Goal: Book appointment/travel/reservation: Register for event/course

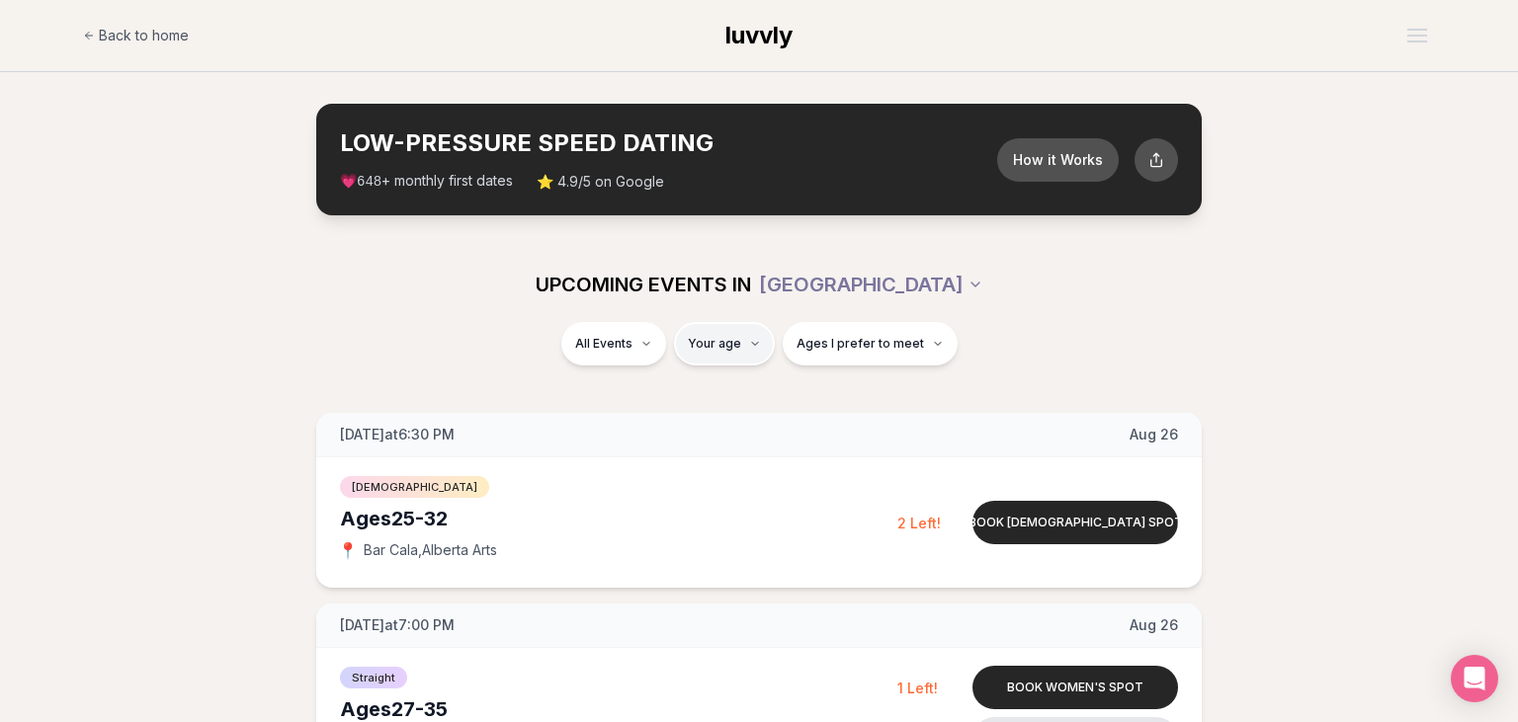
type input "**"
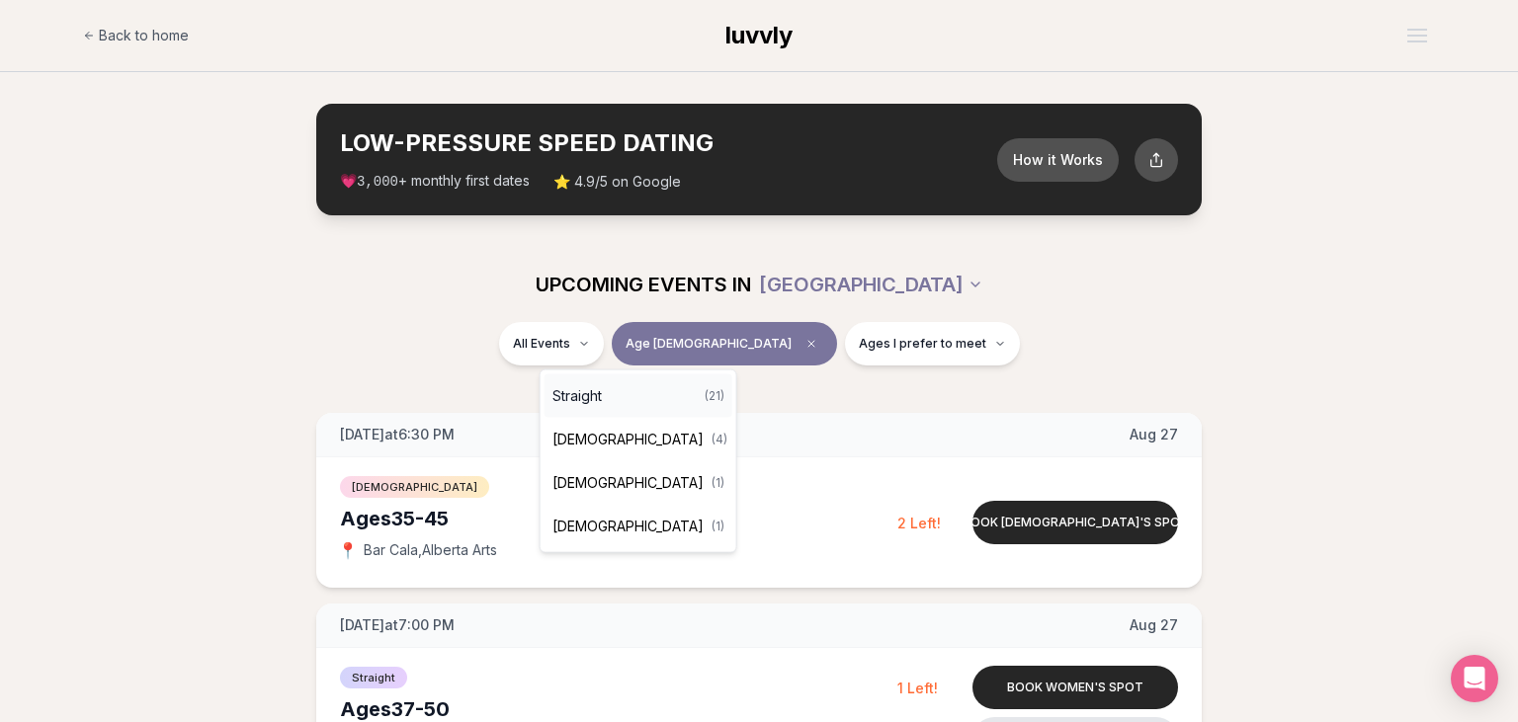
click at [600, 393] on span "Straight" at bounding box center [576, 396] width 49 height 20
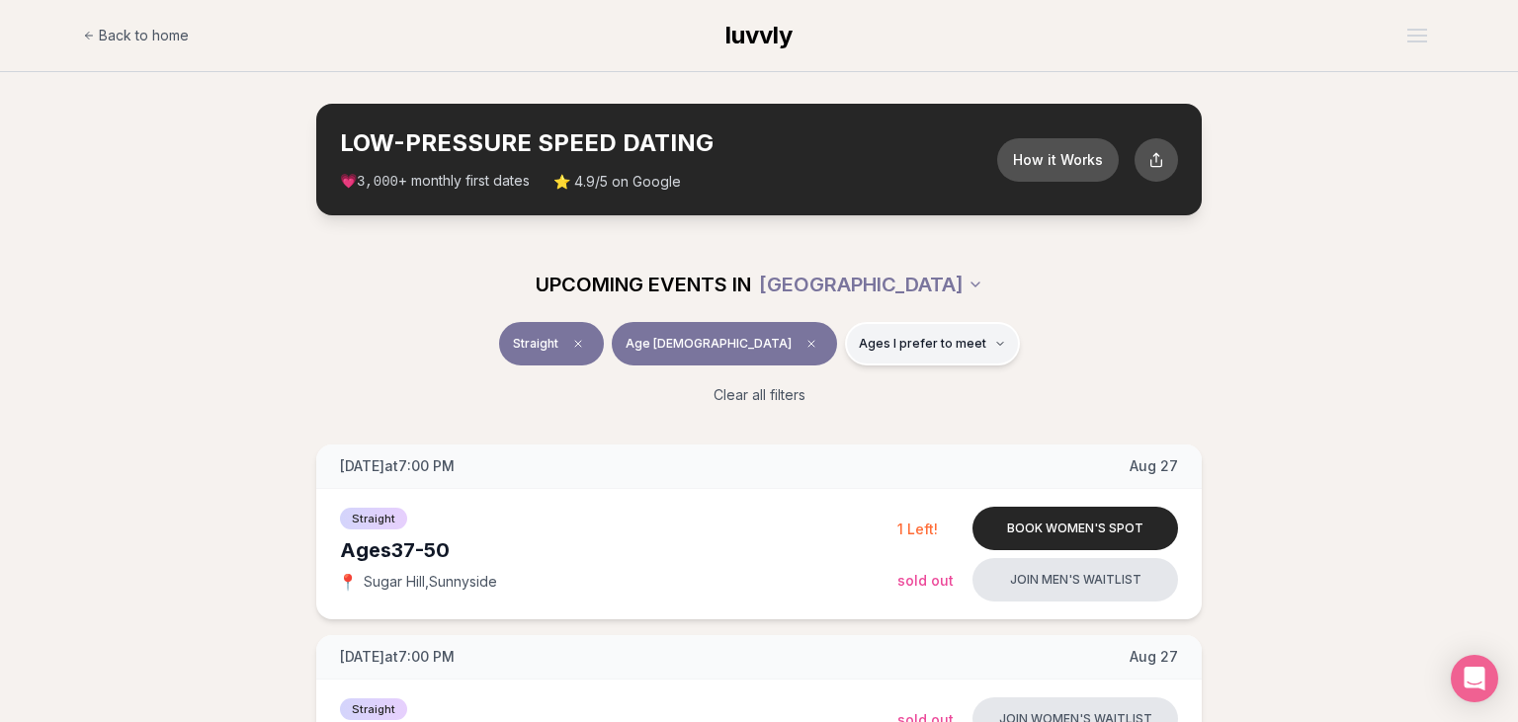
click at [907, 348] on span "Ages I prefer to meet" at bounding box center [922, 344] width 127 height 16
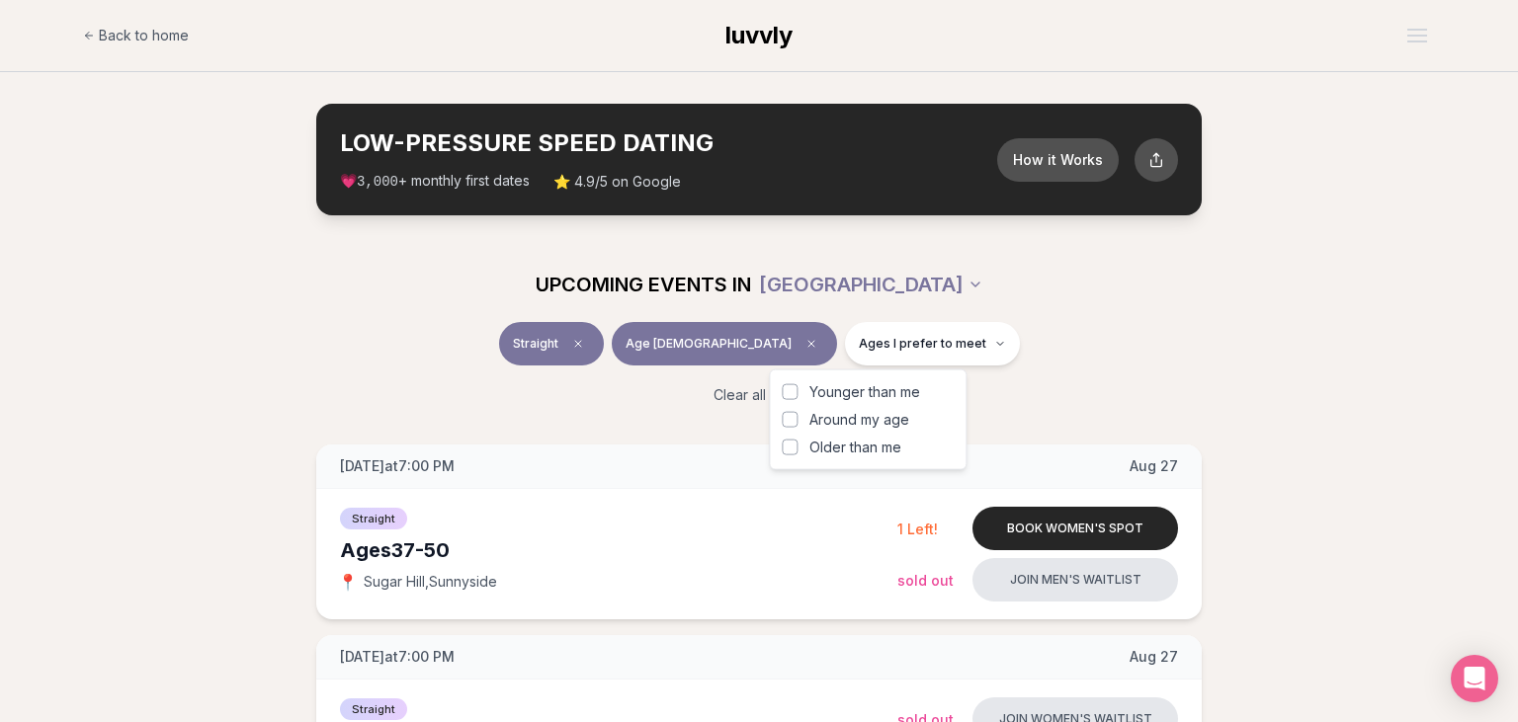
click at [857, 420] on span "Around my age" at bounding box center [859, 420] width 100 height 20
click at [797, 420] on button "Around my age" at bounding box center [790, 420] width 16 height 16
click at [1261, 342] on div "Straight Age 40 Same age" at bounding box center [759, 347] width 1107 height 51
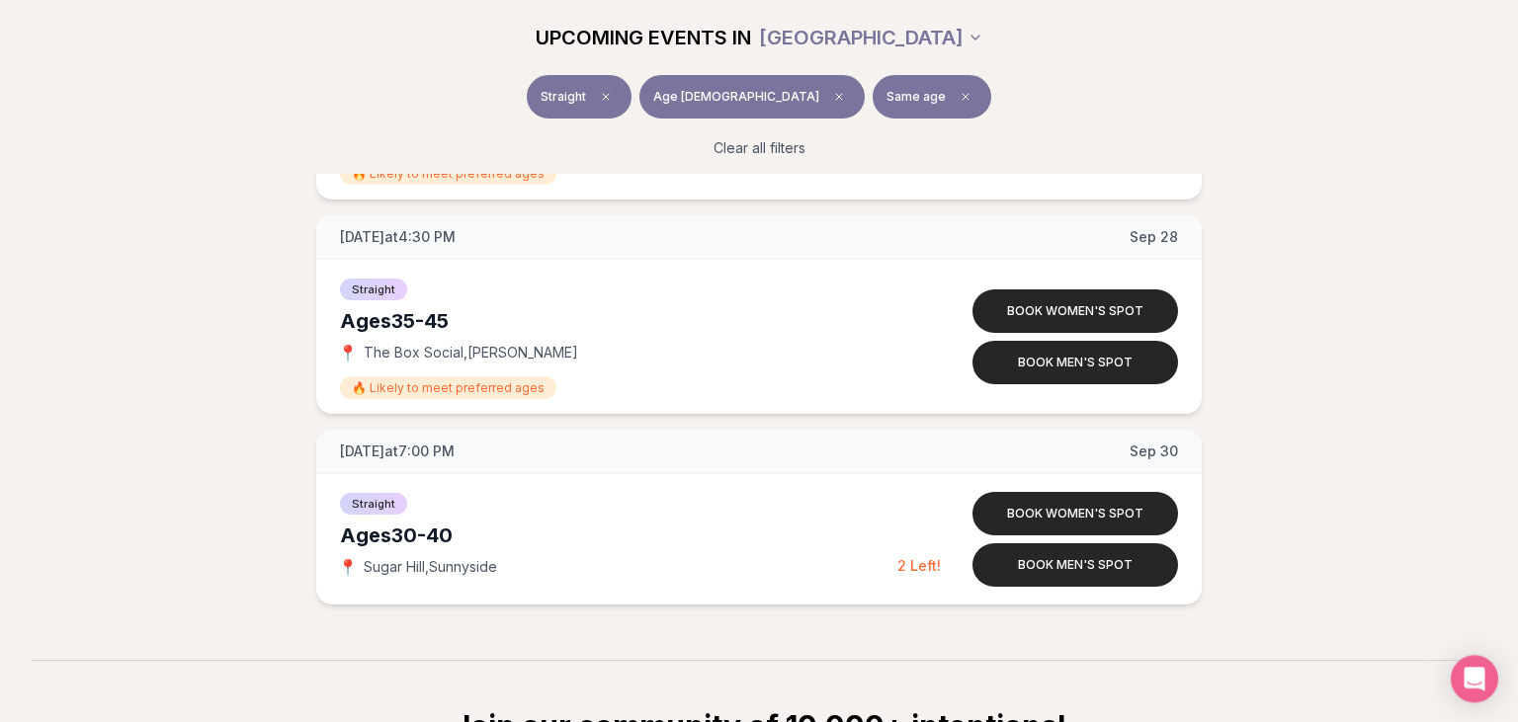
scroll to position [4174, 0]
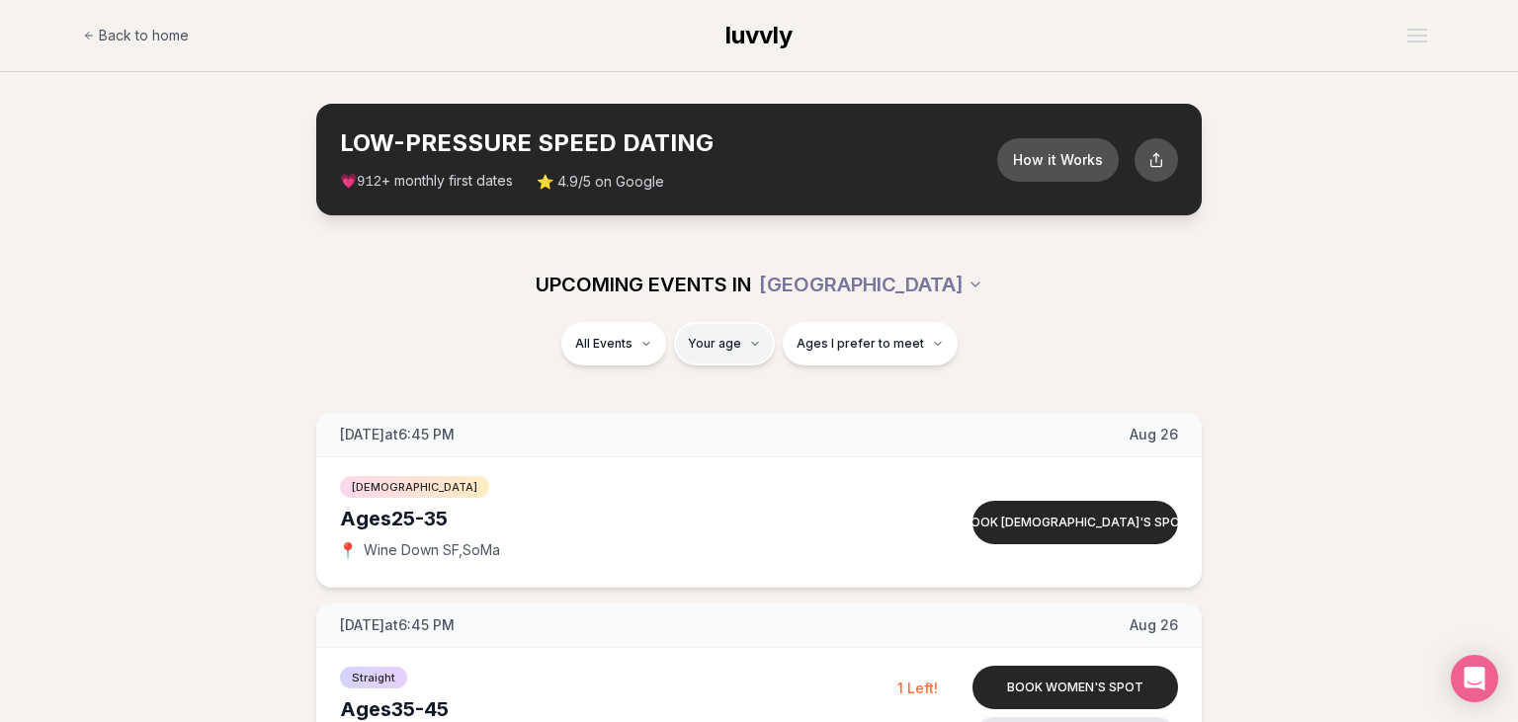
click at [726, 400] on input "number" at bounding box center [727, 402] width 132 height 40
type input "*"
type input "**"
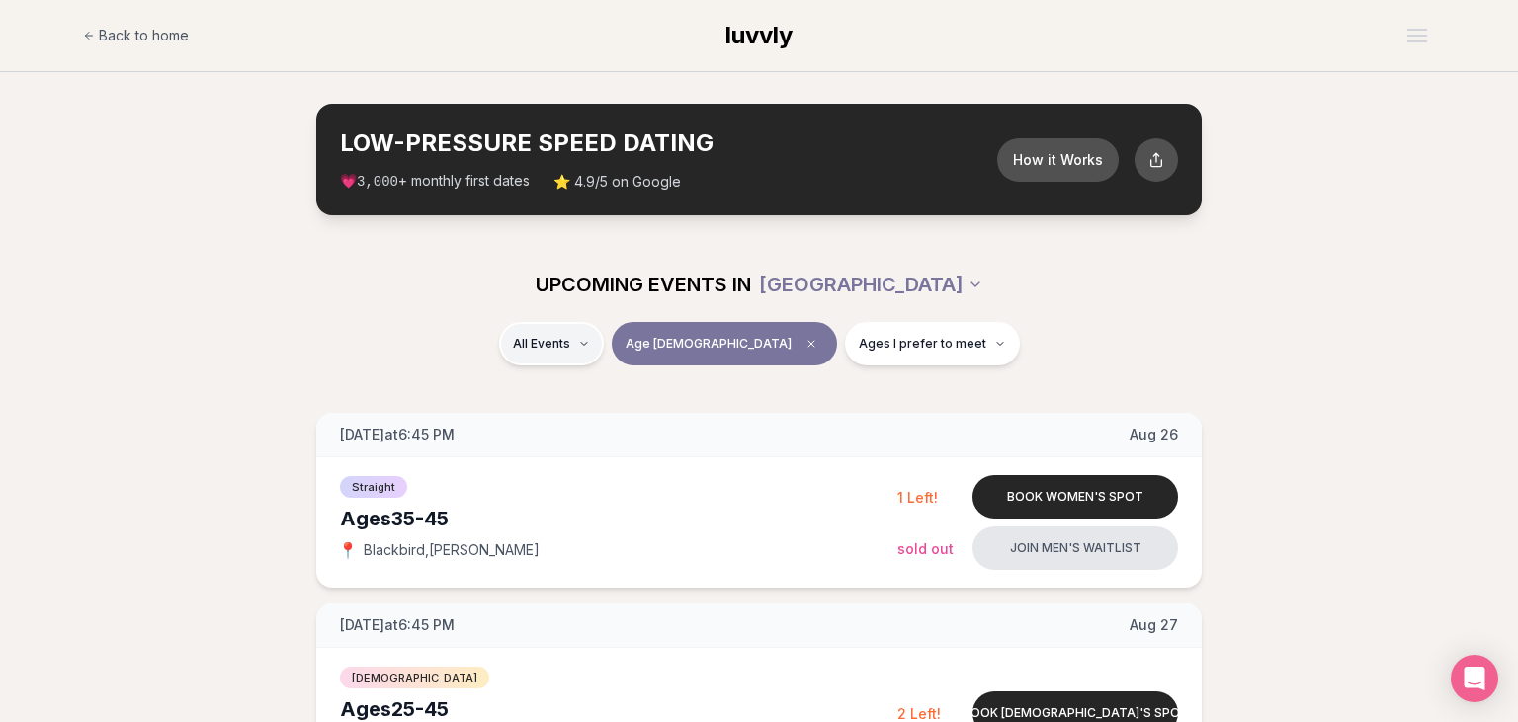
click at [626, 391] on div "Straight ( 5 )" at bounding box center [639, 396] width 188 height 43
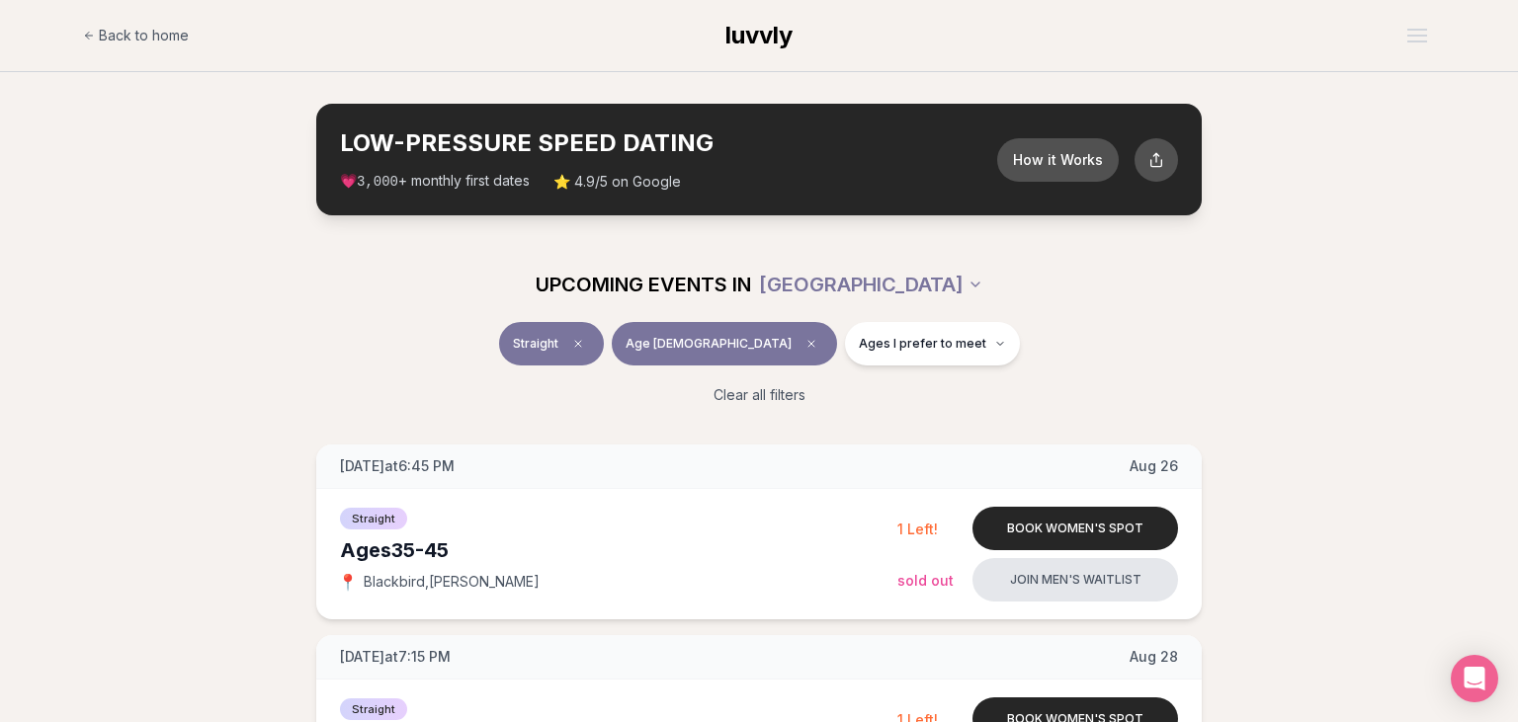
click at [1235, 344] on div "Straight Age 40 Ages I prefer to meet" at bounding box center [759, 347] width 1107 height 51
click at [136, 33] on span "Back to home" at bounding box center [144, 36] width 90 height 20
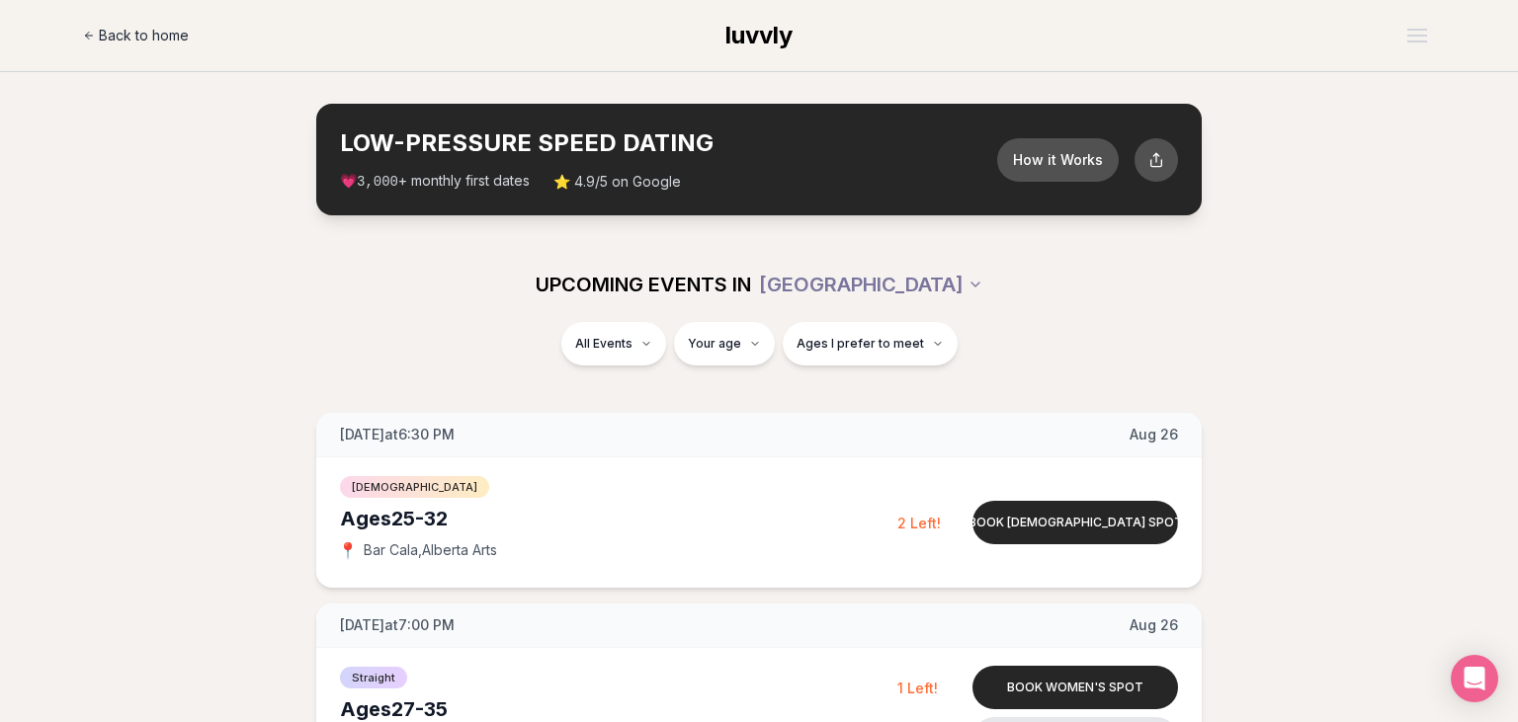
click at [128, 30] on span "Back to home" at bounding box center [144, 36] width 90 height 20
